Goal: Task Accomplishment & Management: Use online tool/utility

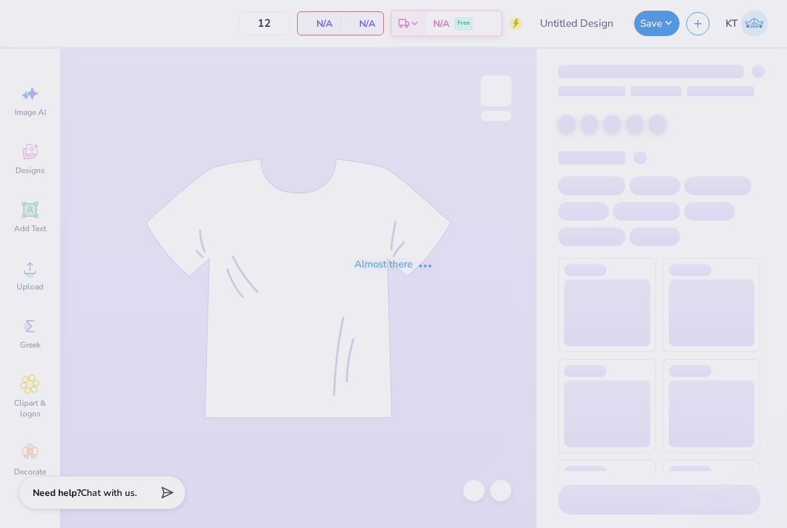
type input "[PERSON_NAME] : [GEOGRAPHIC_DATA][US_STATE]"
type input "24"
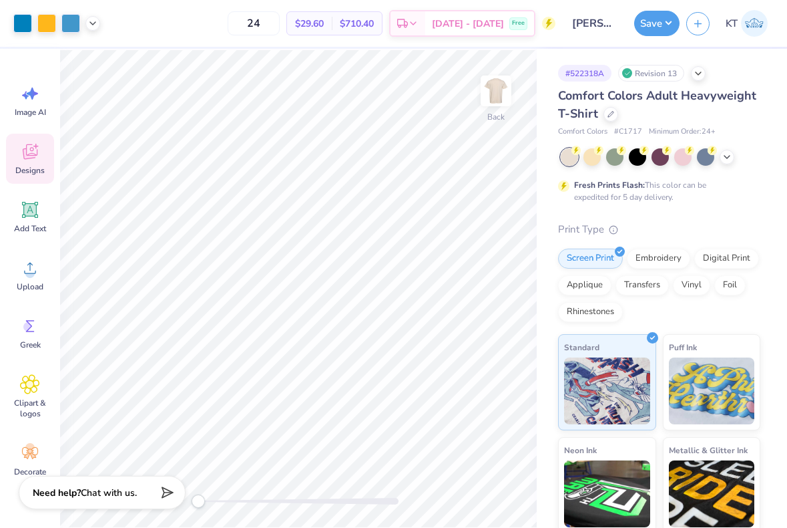
click at [35, 165] on span "Designs" at bounding box center [29, 170] width 29 height 11
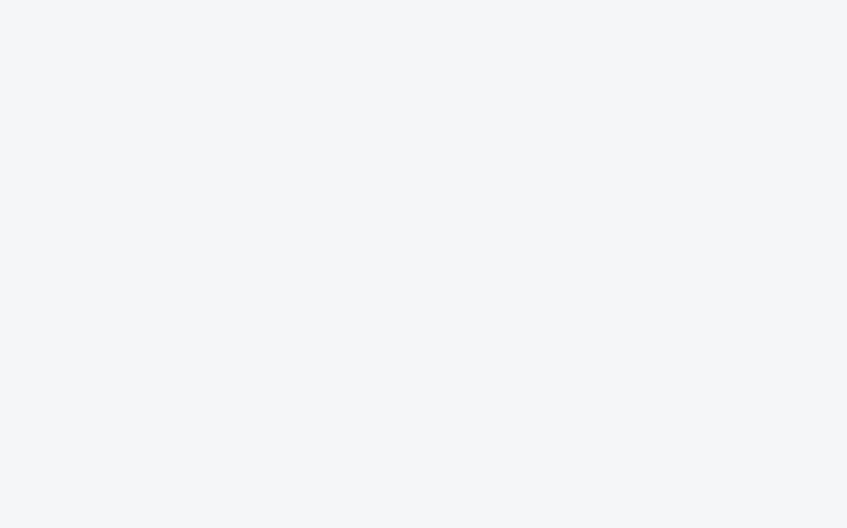
click at [371, 83] on div at bounding box center [423, 264] width 847 height 528
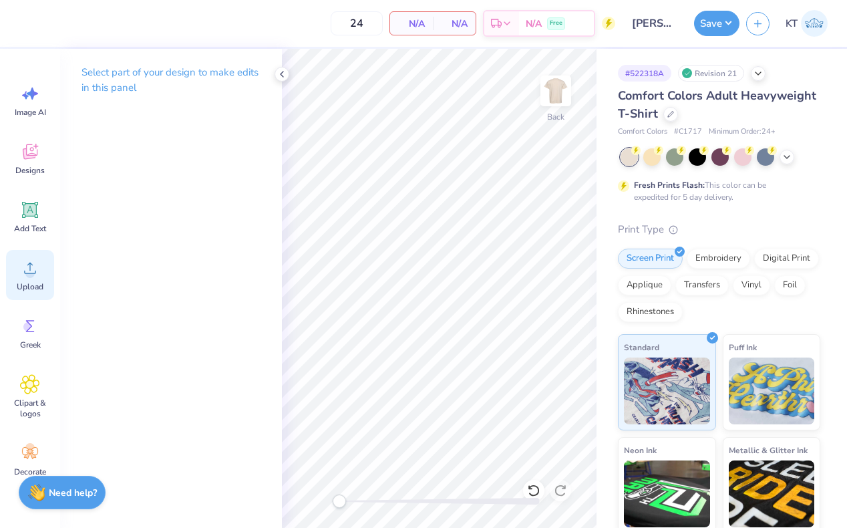
click at [23, 269] on icon at bounding box center [30, 268] width 20 height 20
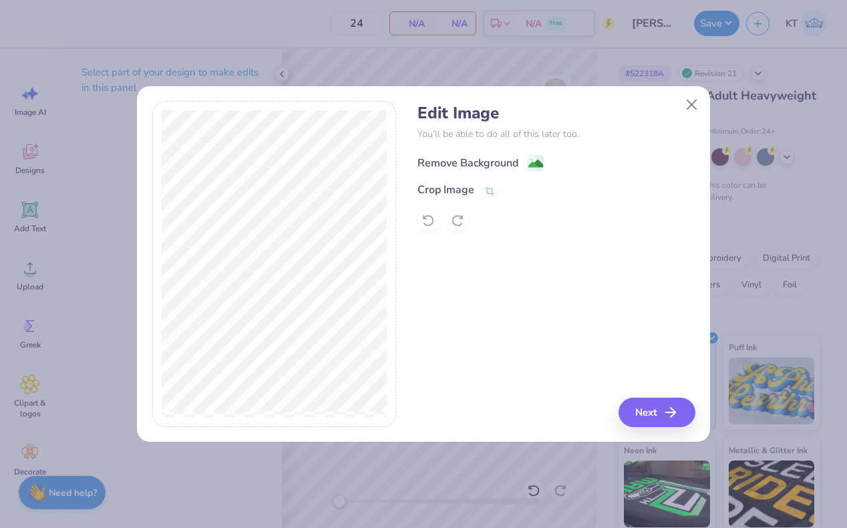
click at [538, 154] on div "Remove Background" at bounding box center [555, 161] width 277 height 17
click at [538, 156] on image at bounding box center [535, 163] width 15 height 15
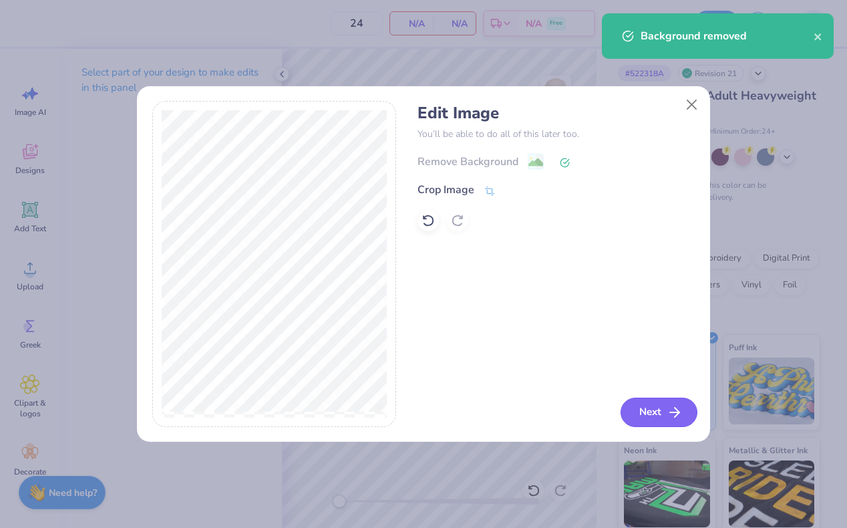
click at [652, 411] on button "Next" at bounding box center [659, 411] width 77 height 29
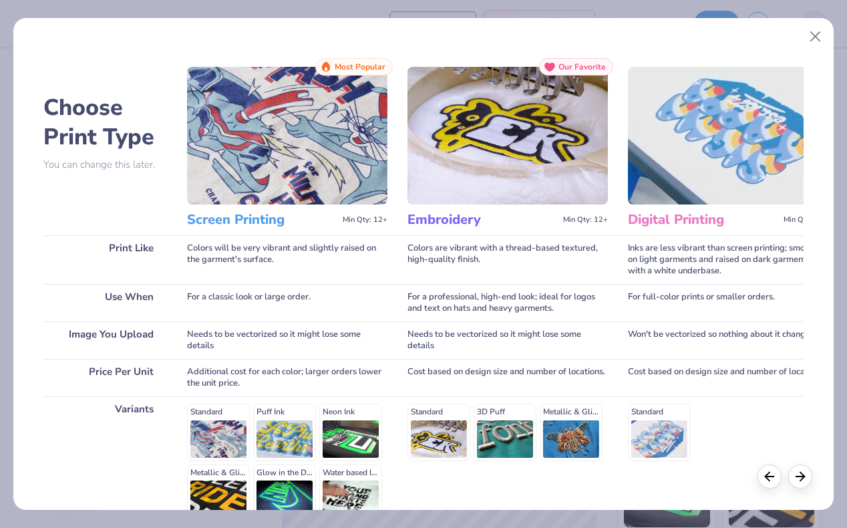
scroll to position [138, 0]
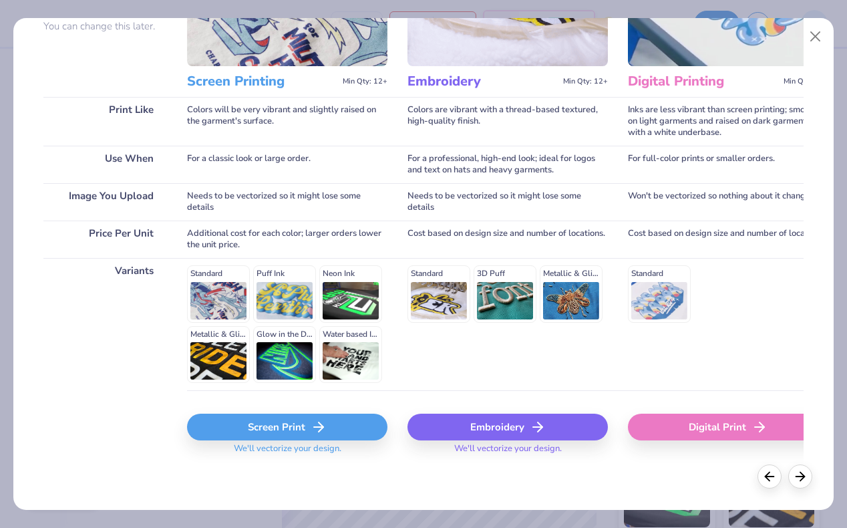
click at [263, 433] on div "Screen Print" at bounding box center [287, 426] width 200 height 27
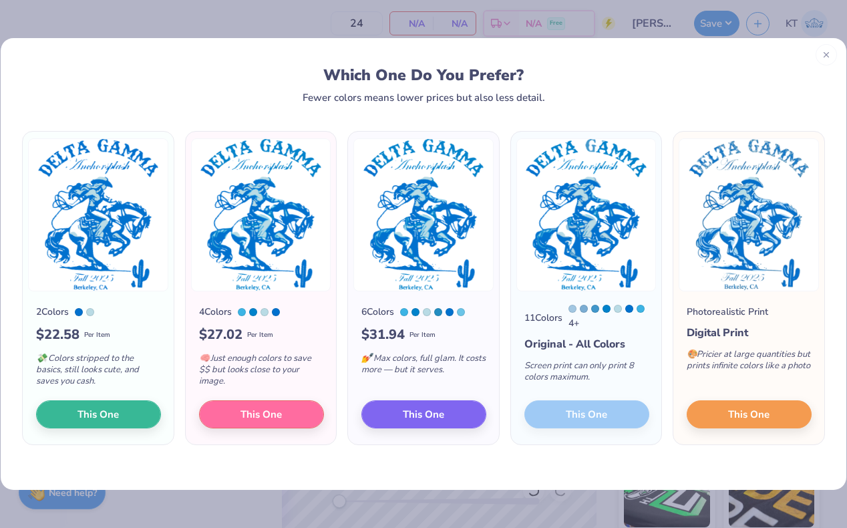
click at [834, 57] on div at bounding box center [826, 54] width 21 height 21
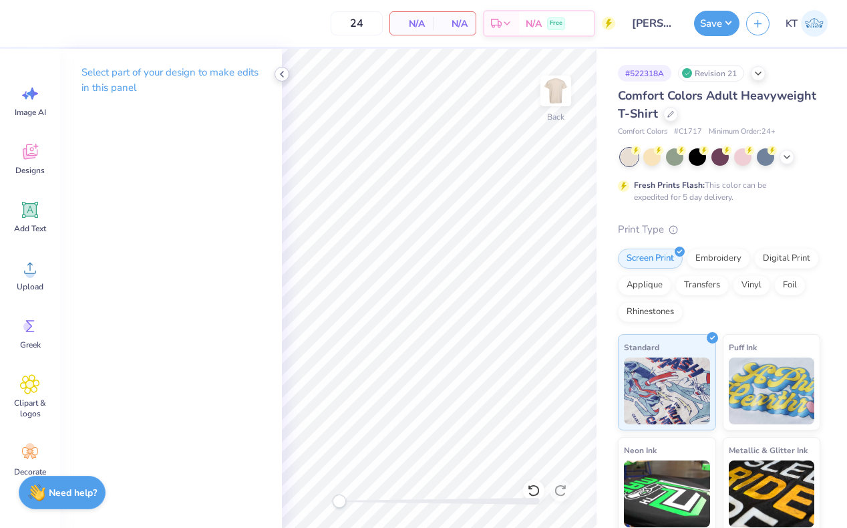
click at [278, 75] on icon at bounding box center [282, 74] width 11 height 11
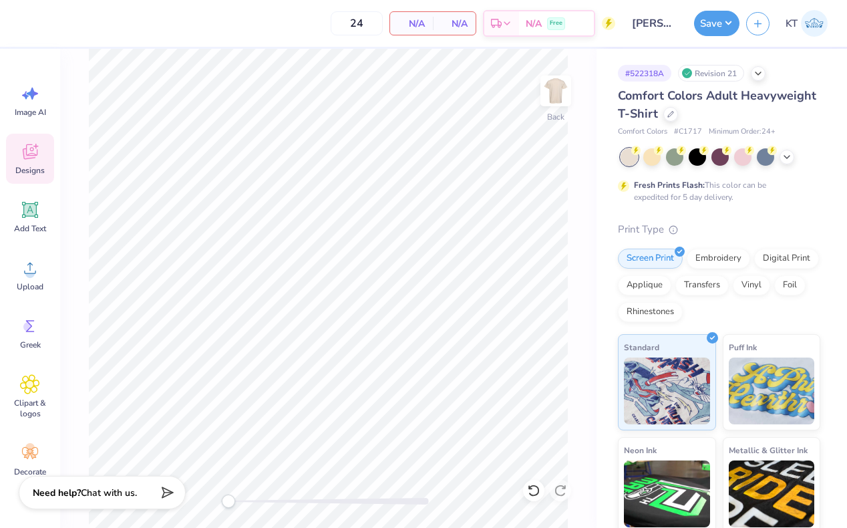
click at [29, 159] on icon at bounding box center [30, 152] width 20 height 20
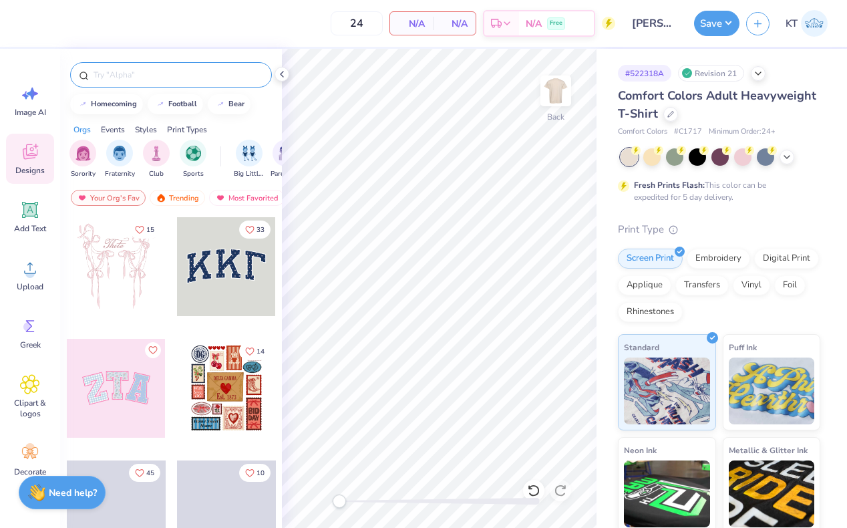
click at [223, 72] on input "text" at bounding box center [177, 74] width 171 height 13
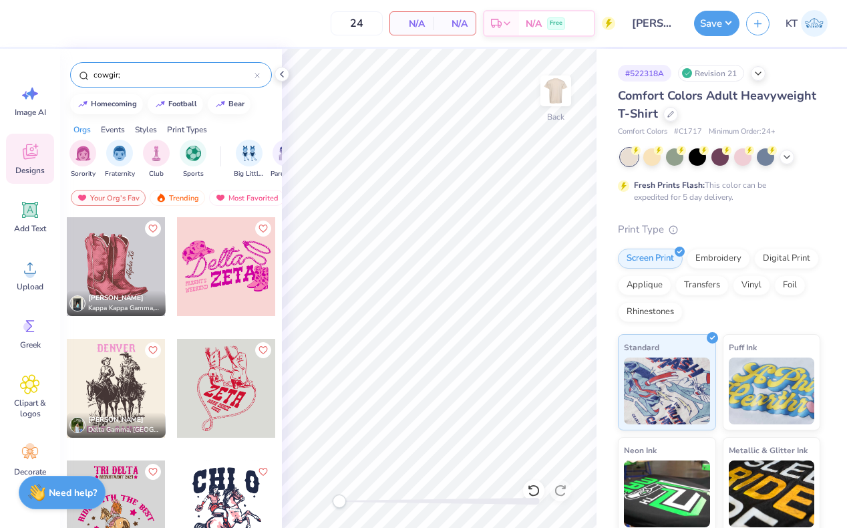
click at [144, 77] on input "cowgir;" at bounding box center [173, 74] width 162 height 13
type input "cowgirl"
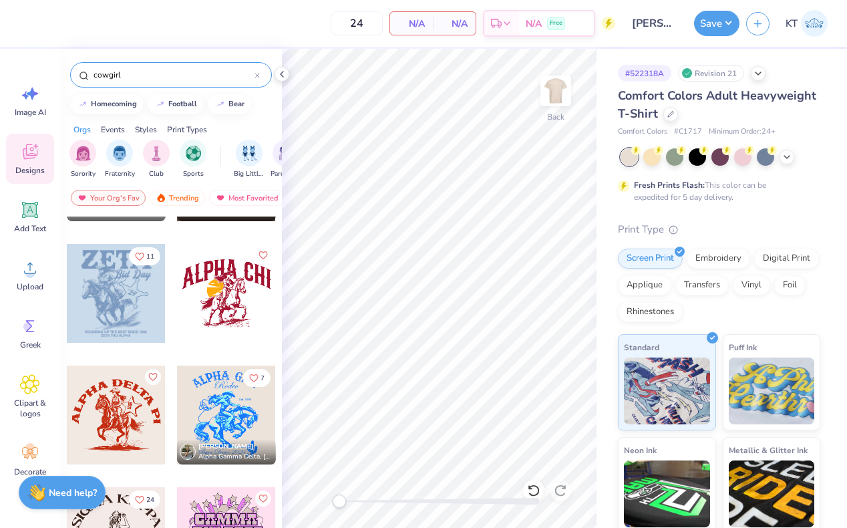
scroll to position [1611, 0]
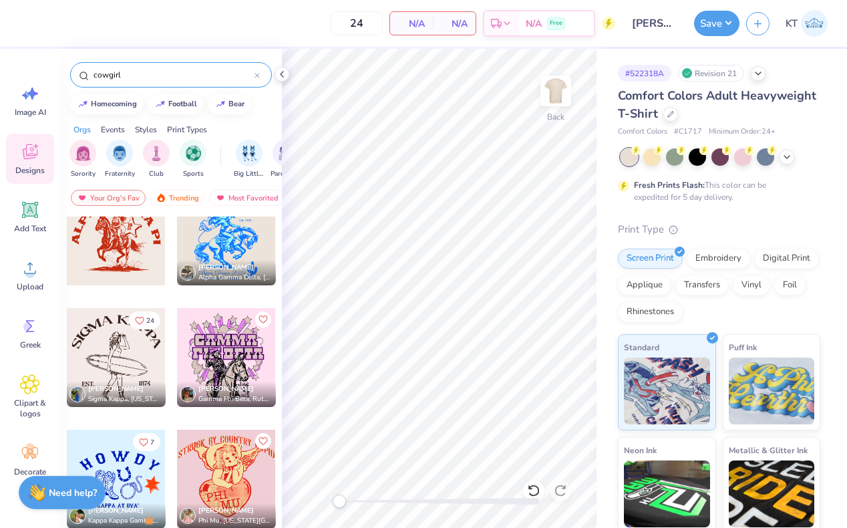
click at [236, 247] on div at bounding box center [226, 235] width 99 height 99
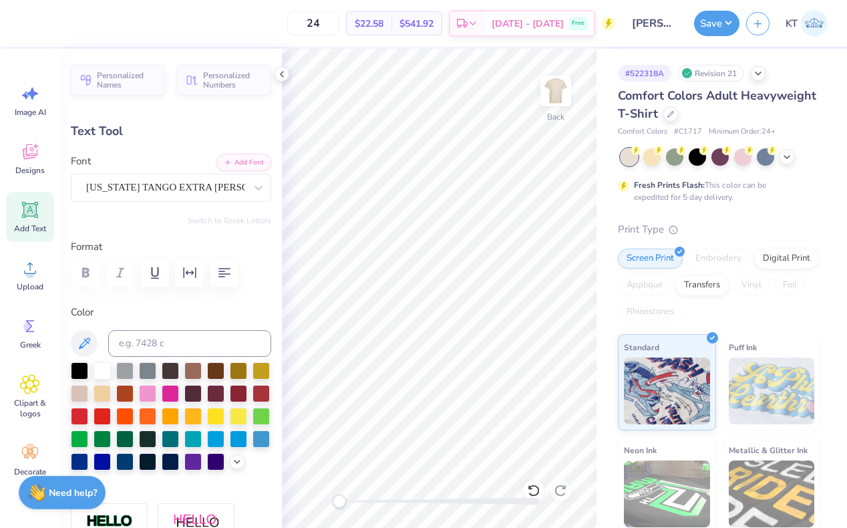
scroll to position [0, 2]
type textarea "A"
type textarea "DELTA GAMMA"
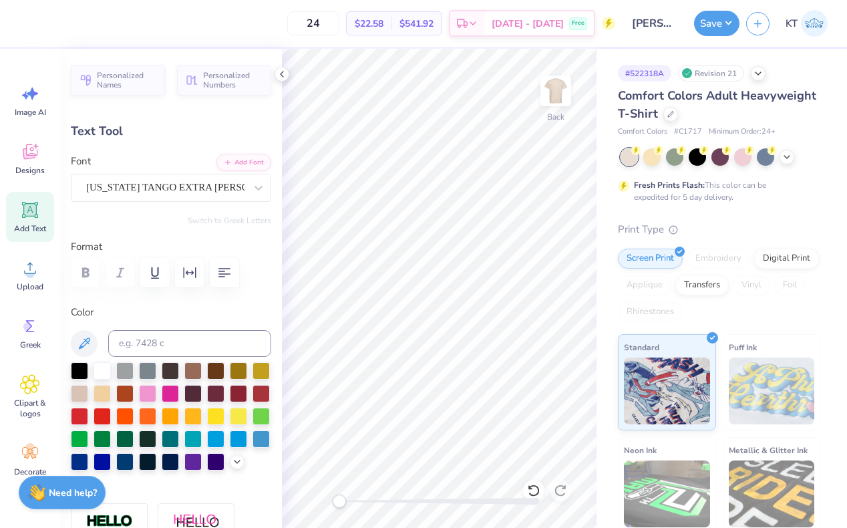
click at [281, 71] on icon at bounding box center [282, 74] width 11 height 11
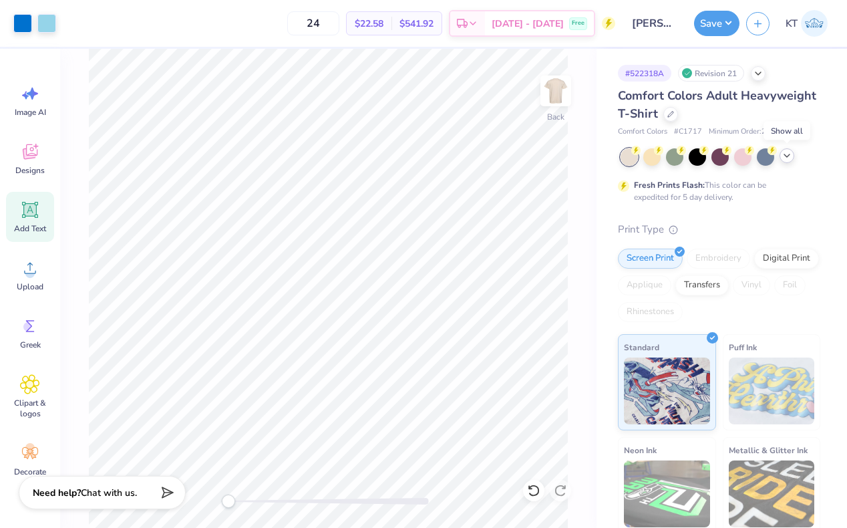
click at [785, 157] on icon at bounding box center [786, 155] width 11 height 11
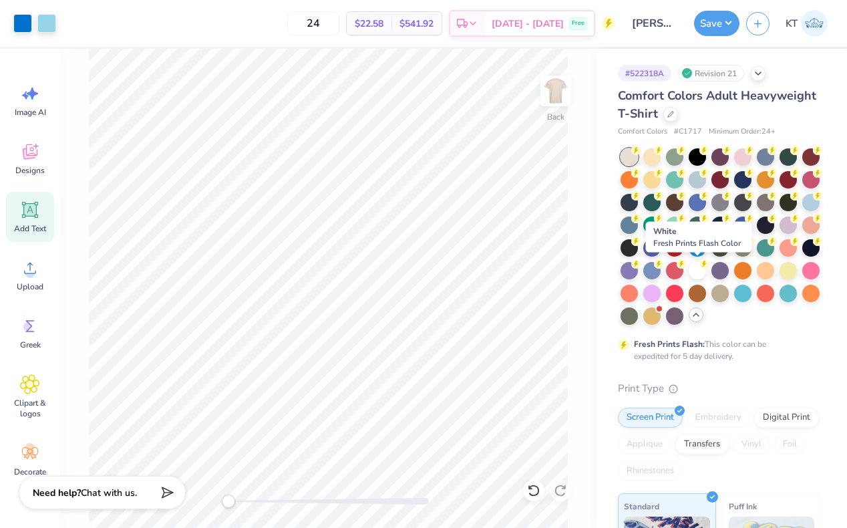
click at [696, 275] on div at bounding box center [697, 270] width 17 height 17
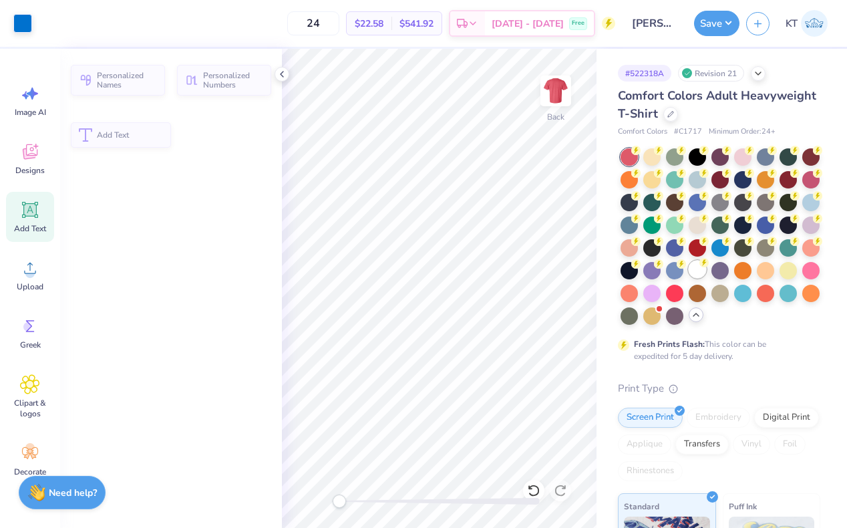
click at [693, 268] on div at bounding box center [697, 268] width 17 height 17
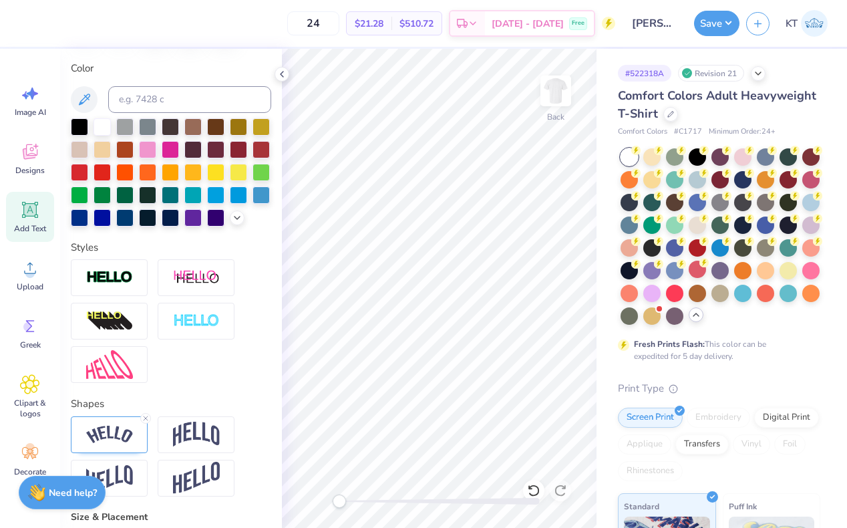
scroll to position [321, 0]
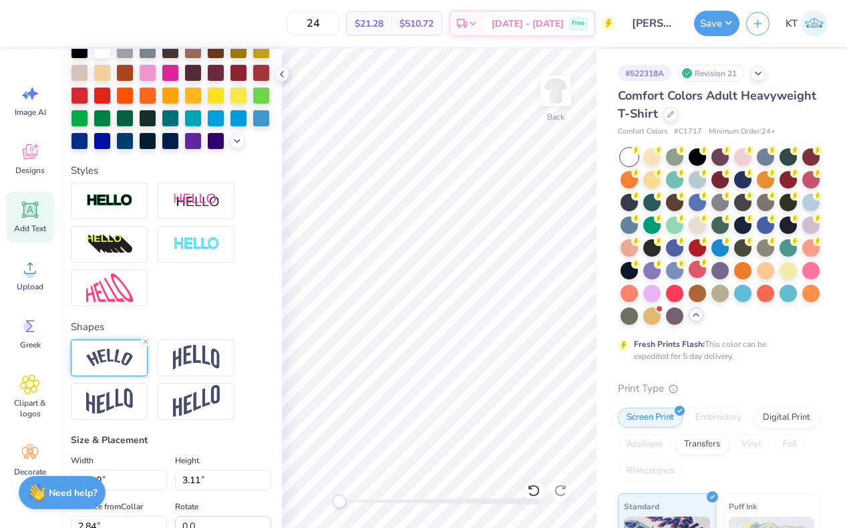
click at [113, 355] on img at bounding box center [109, 358] width 47 height 18
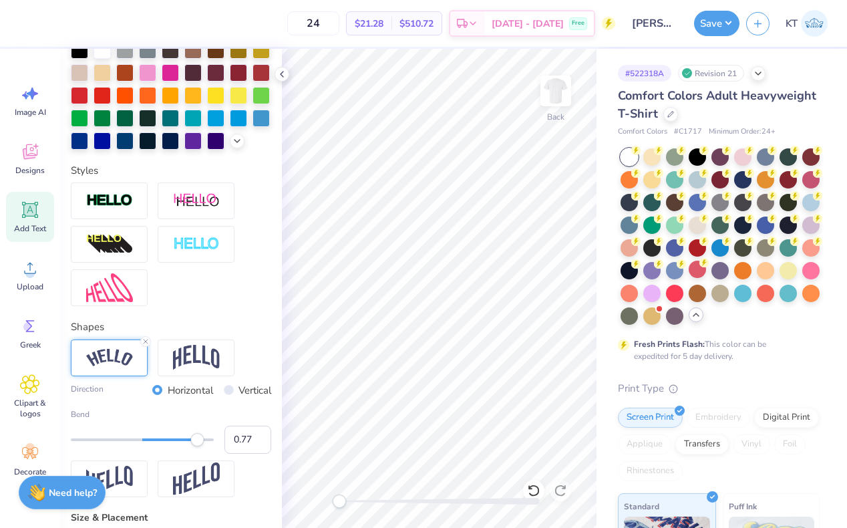
type input "0.76"
drag, startPoint x: 179, startPoint y: 438, endPoint x: 196, endPoint y: 443, distance: 18.0
click at [196, 444] on div "Accessibility label" at bounding box center [196, 439] width 13 height 13
click at [287, 77] on icon at bounding box center [282, 74] width 11 height 11
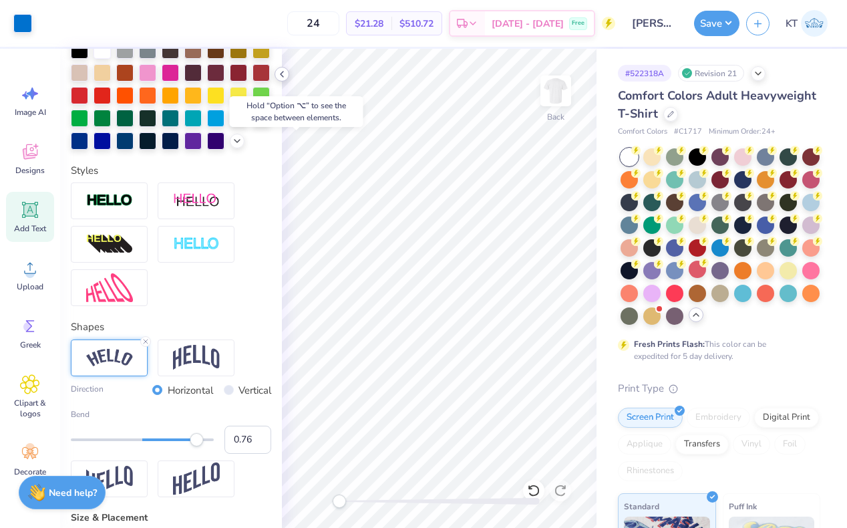
type input "13.87"
type input "5.05"
click at [285, 77] on icon at bounding box center [282, 74] width 11 height 11
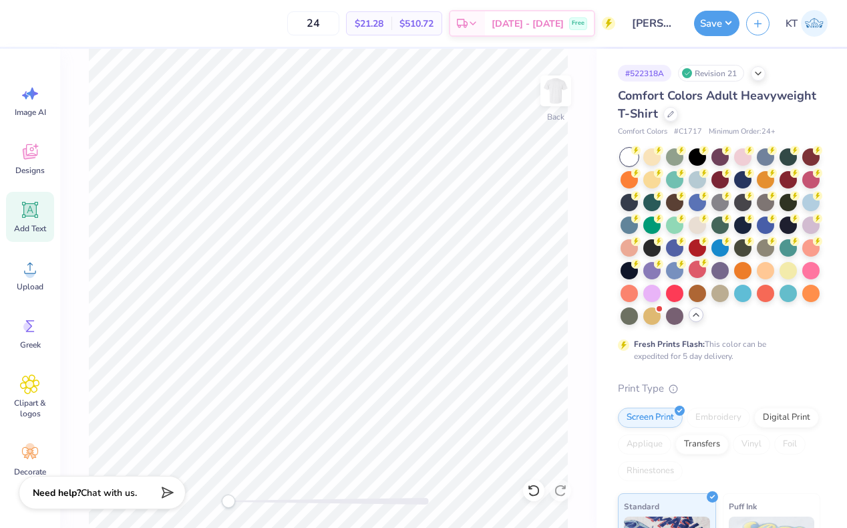
type input "2.07"
click at [281, 73] on div "24 $21.28 Per Item $510.72 Total Est. Delivery Oct 7 - 10 Free Design Title Kay…" at bounding box center [423, 264] width 847 height 528
type input "10.45"
type input "3.80"
type input "3.32"
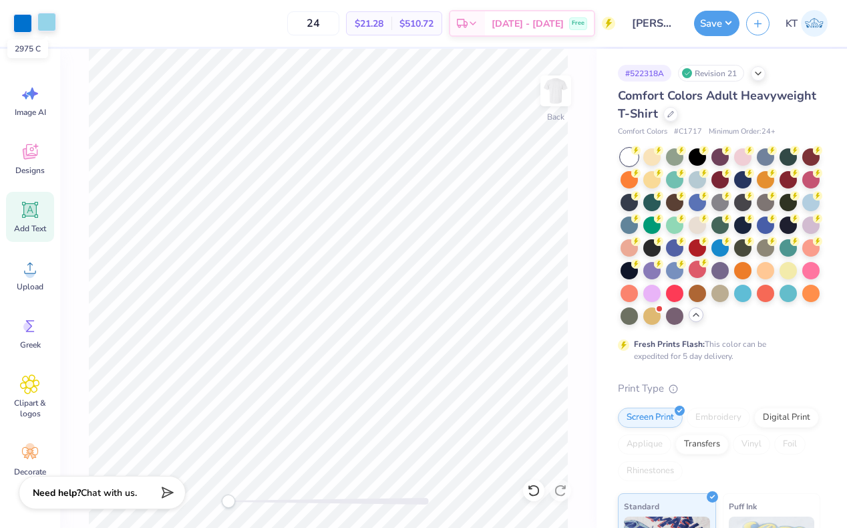
click at [49, 23] on div at bounding box center [46, 22] width 19 height 19
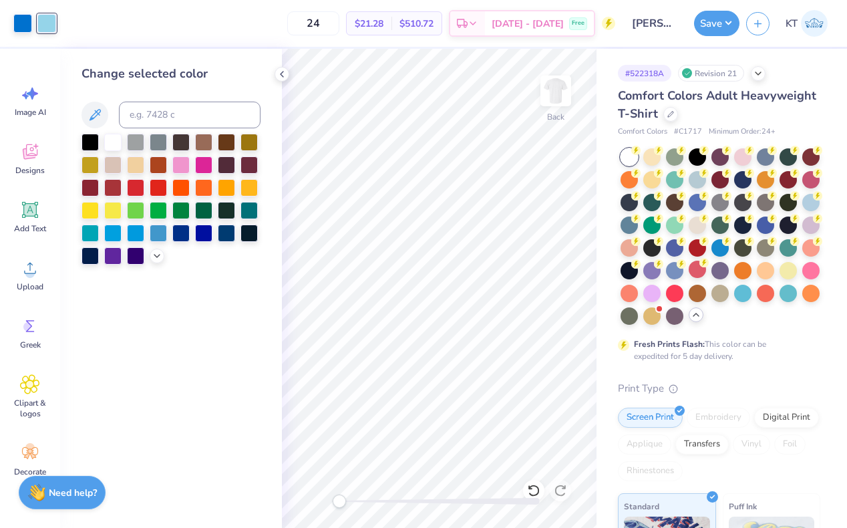
click at [153, 248] on div at bounding box center [170, 199] width 179 height 131
click at [154, 255] on icon at bounding box center [157, 254] width 11 height 11
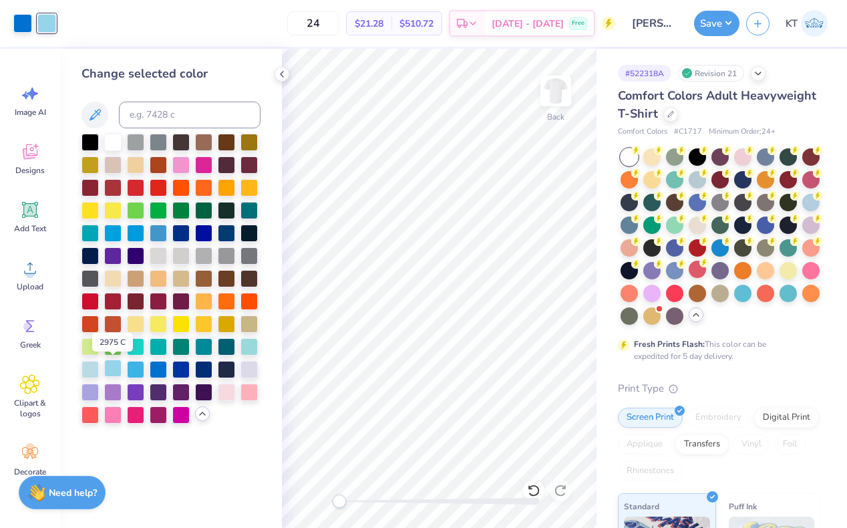
click at [116, 364] on div at bounding box center [112, 367] width 17 height 17
click at [88, 366] on div at bounding box center [89, 367] width 17 height 17
click at [118, 373] on div at bounding box center [112, 367] width 17 height 17
click at [282, 70] on icon at bounding box center [282, 74] width 11 height 11
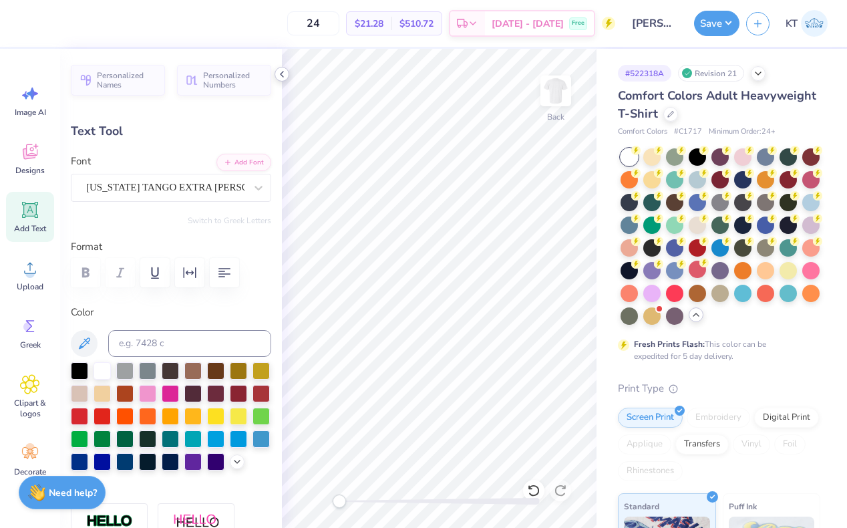
click at [281, 76] on icon at bounding box center [282, 74] width 11 height 11
type input "3.90"
type input "1.31"
type input "4.59"
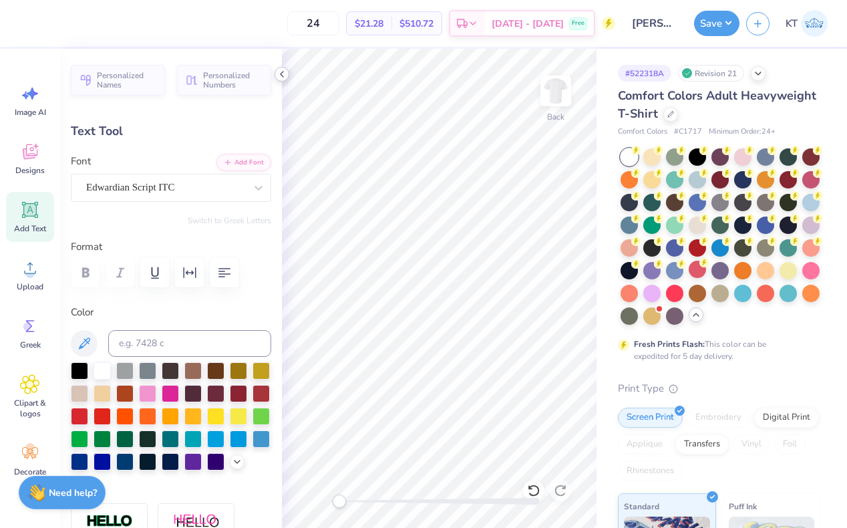
type textarea "R"
type textarea "Anchorsplash"
click at [283, 71] on icon at bounding box center [282, 74] width 11 height 11
type input "7.33"
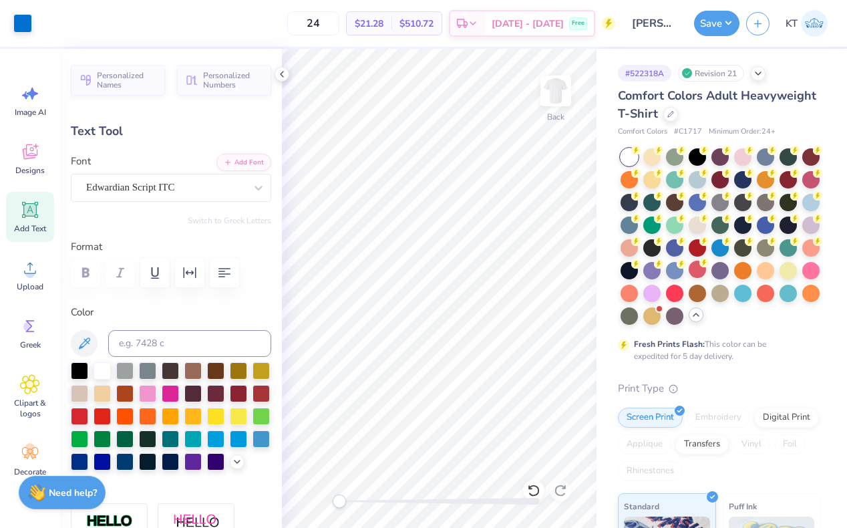
type input "1.81"
type input "4.35"
type input "5.87"
type input "1.45"
type input "4.83"
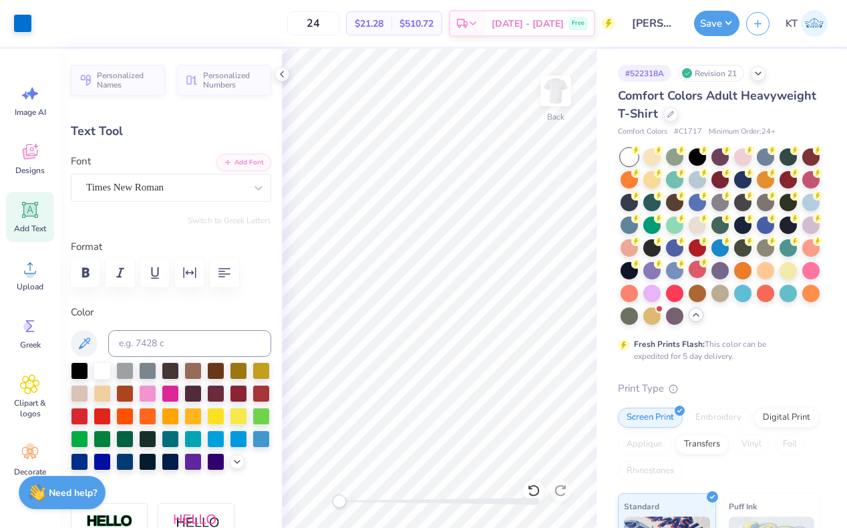
type input "1.97"
type input "0.38"
type input "7.42"
type textarea "Est. 104"
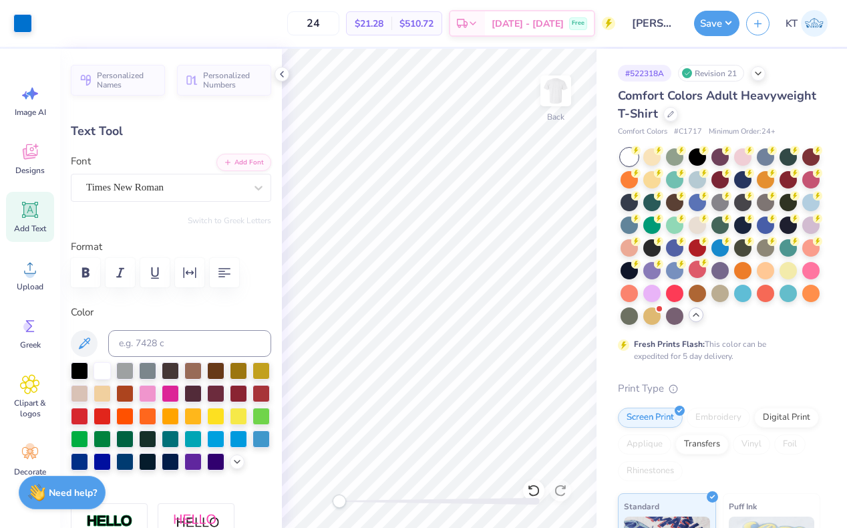
type input "5.84"
type input "0.58"
type input "16.73"
type textarea "Berkeley, CA"
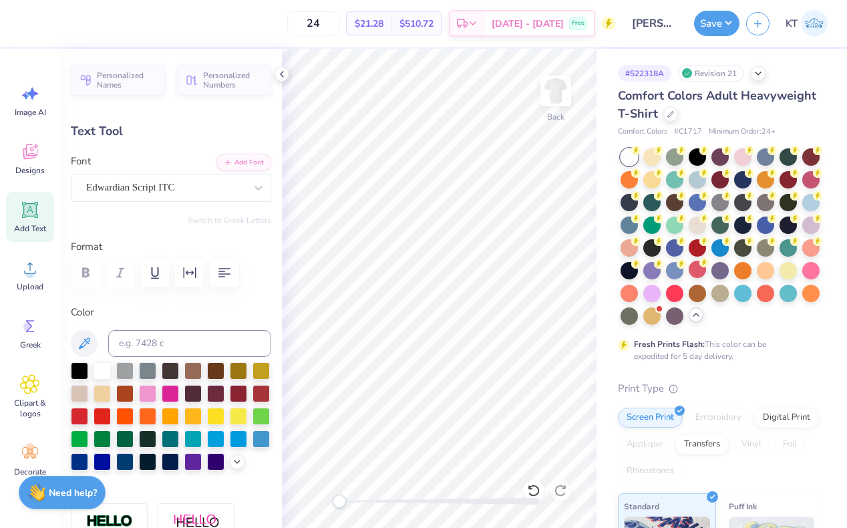
type input "7.92"
type input "0.84"
type input "15.58"
type textarea "B"
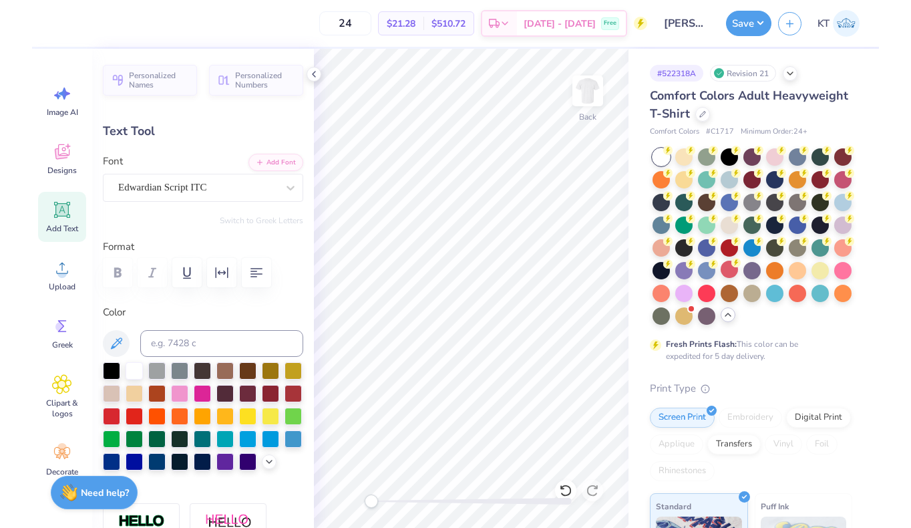
scroll to position [0, 1]
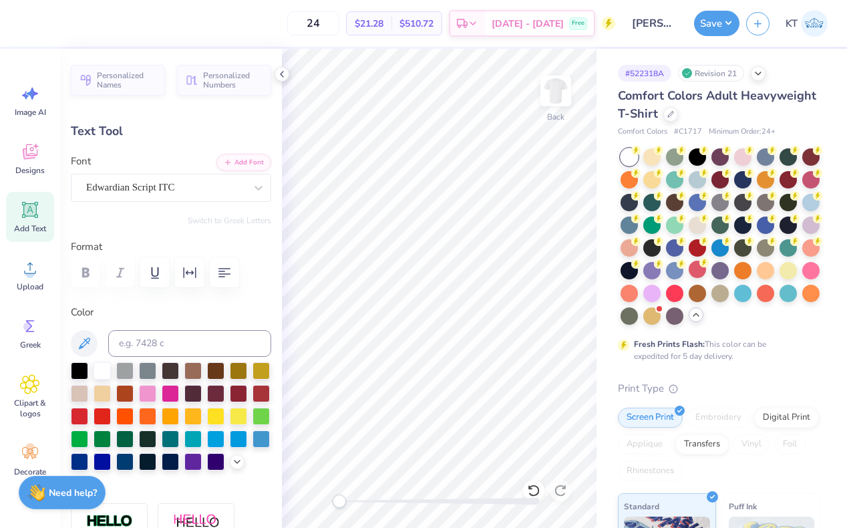
type textarea "Fall 2025"
click at [282, 73] on icon at bounding box center [282, 74] width 11 height 11
type input "10.45"
type input "3.80"
type input "2.47"
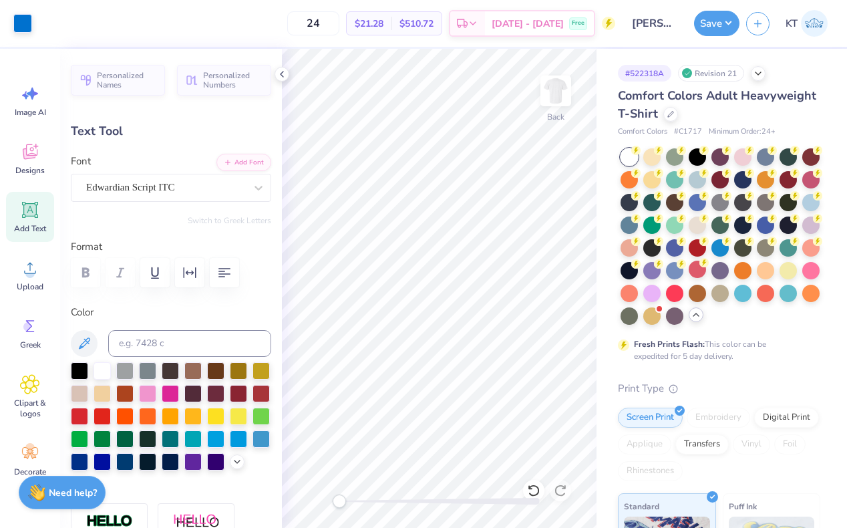
type input "5.87"
type input "1.45"
type input "4.37"
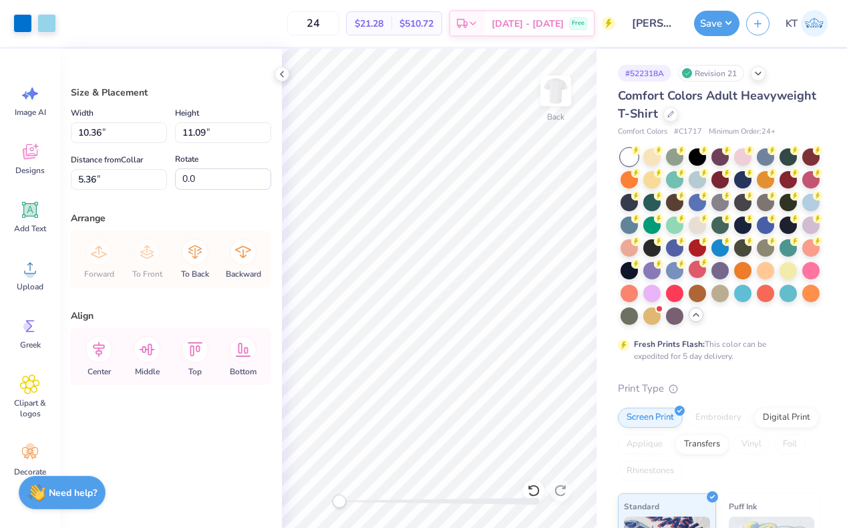
type input "5.36"
type input "2.01"
type input "8.37"
type input "11.57"
type input "2.42"
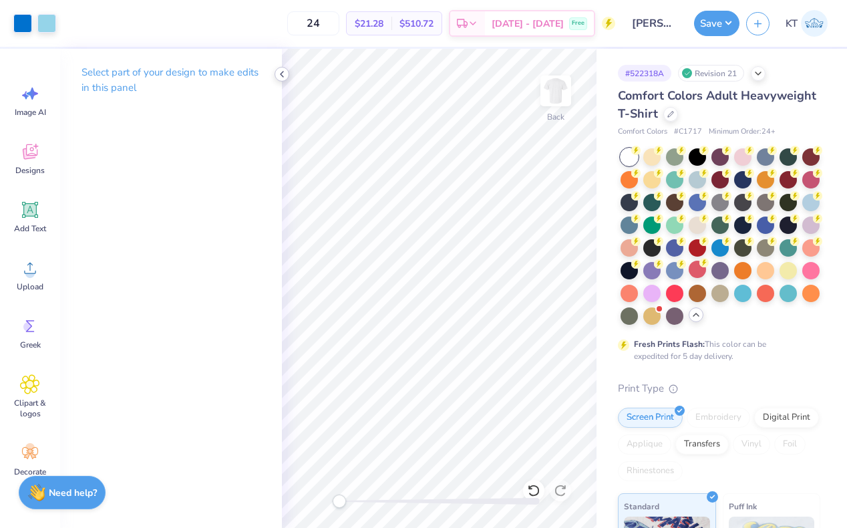
click at [282, 75] on polyline at bounding box center [282, 73] width 3 height 5
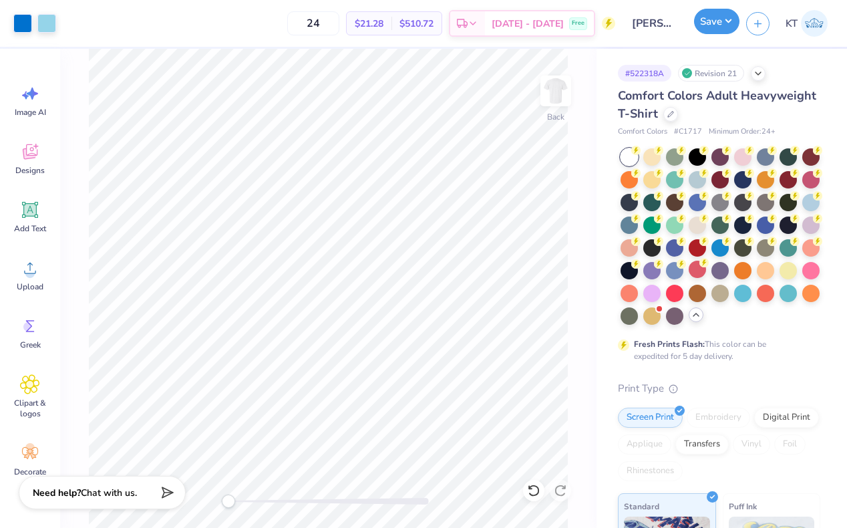
click at [707, 25] on button "Save" at bounding box center [716, 21] width 45 height 25
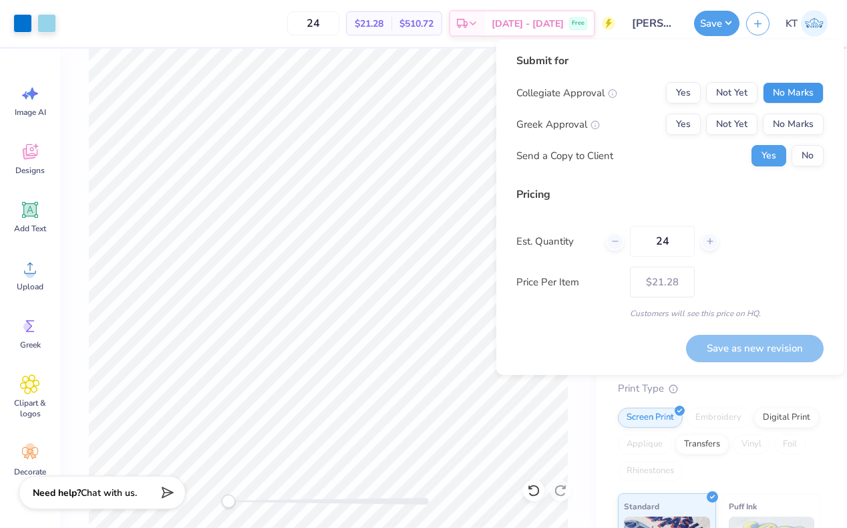
click at [782, 90] on button "No Marks" at bounding box center [793, 92] width 61 height 21
click at [680, 120] on button "Yes" at bounding box center [683, 124] width 35 height 21
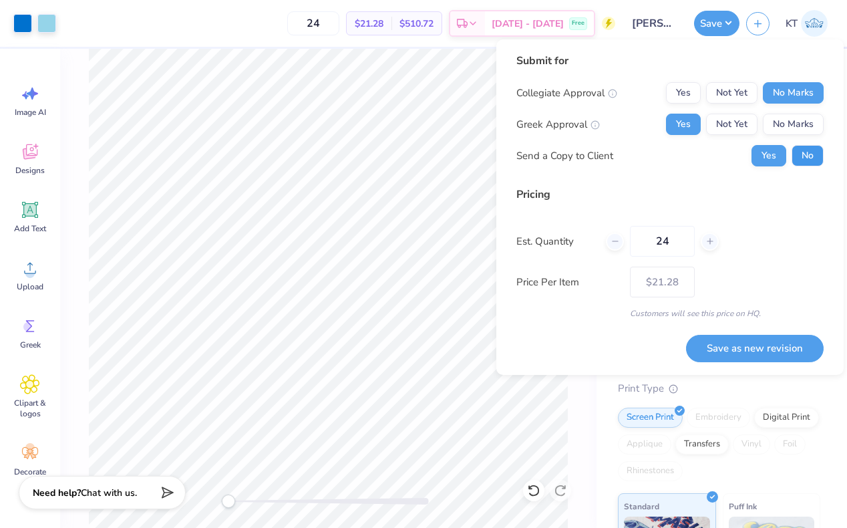
click at [812, 151] on button "No" at bounding box center [808, 155] width 32 height 21
click at [738, 343] on button "Save as new revision" at bounding box center [755, 348] width 138 height 27
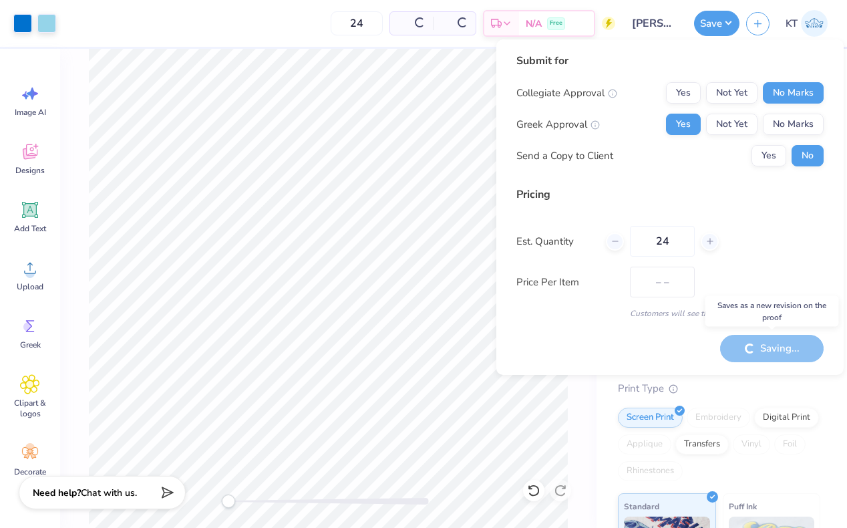
type input "$21.28"
